Goal: Use online tool/utility

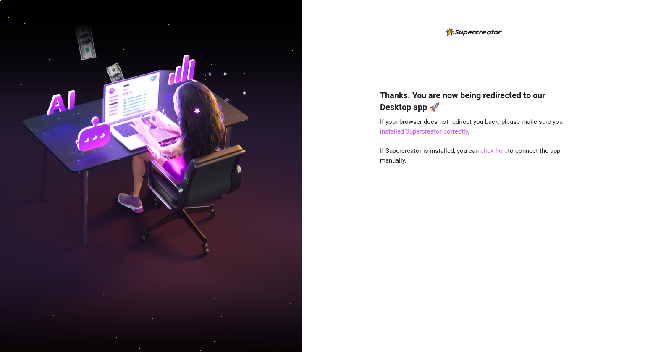
click at [490, 151] on link "click here" at bounding box center [493, 151] width 27 height 8
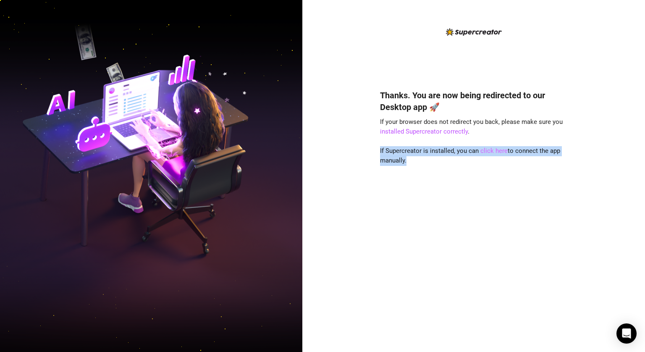
click at [490, 151] on link "click here" at bounding box center [493, 151] width 27 height 8
click at [488, 186] on div "Thanks. You are now being redirected to our Desktop app 🚀 If your browser does …" at bounding box center [473, 208] width 187 height 260
